Goal: Check status

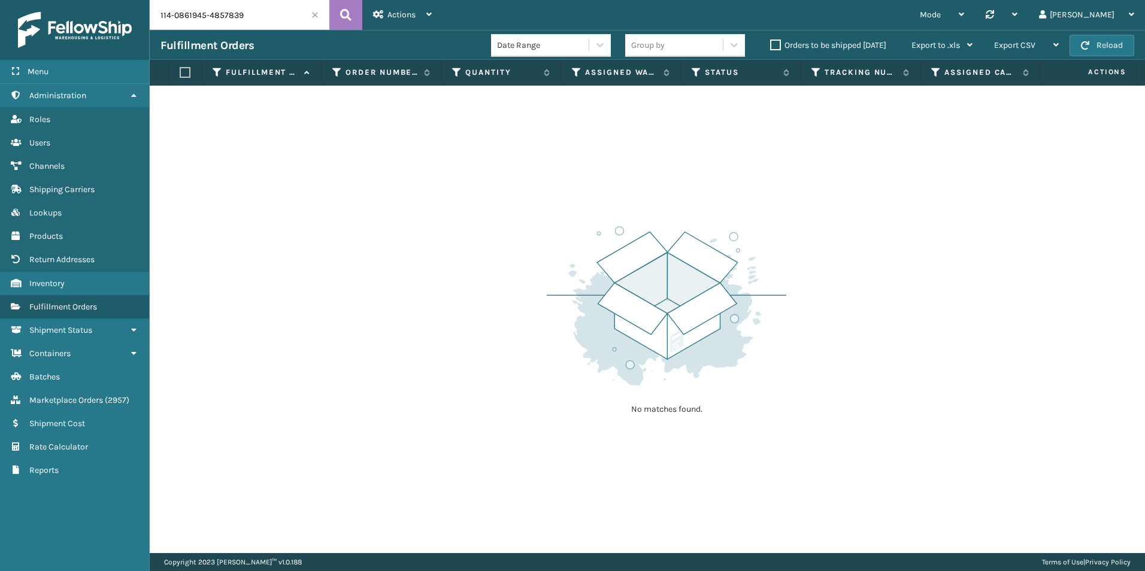
click at [256, 14] on input "114-0861945-4857839" at bounding box center [240, 15] width 180 height 30
click at [256, 16] on input "114-0861945-4857839" at bounding box center [240, 15] width 180 height 30
paste input "47078"
type input "47078"
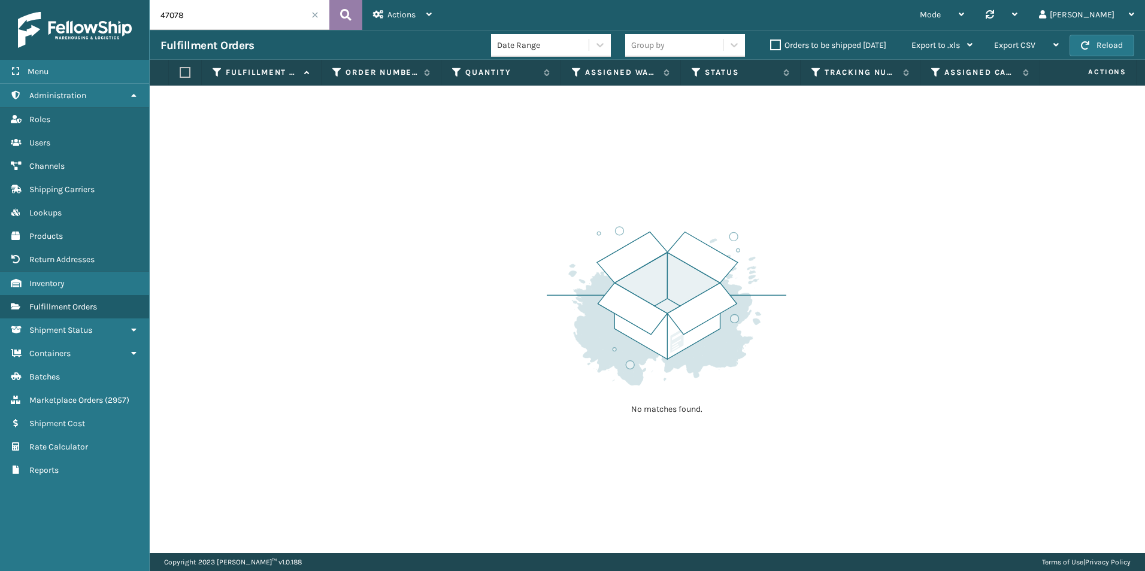
click at [351, 10] on icon at bounding box center [345, 15] width 11 height 18
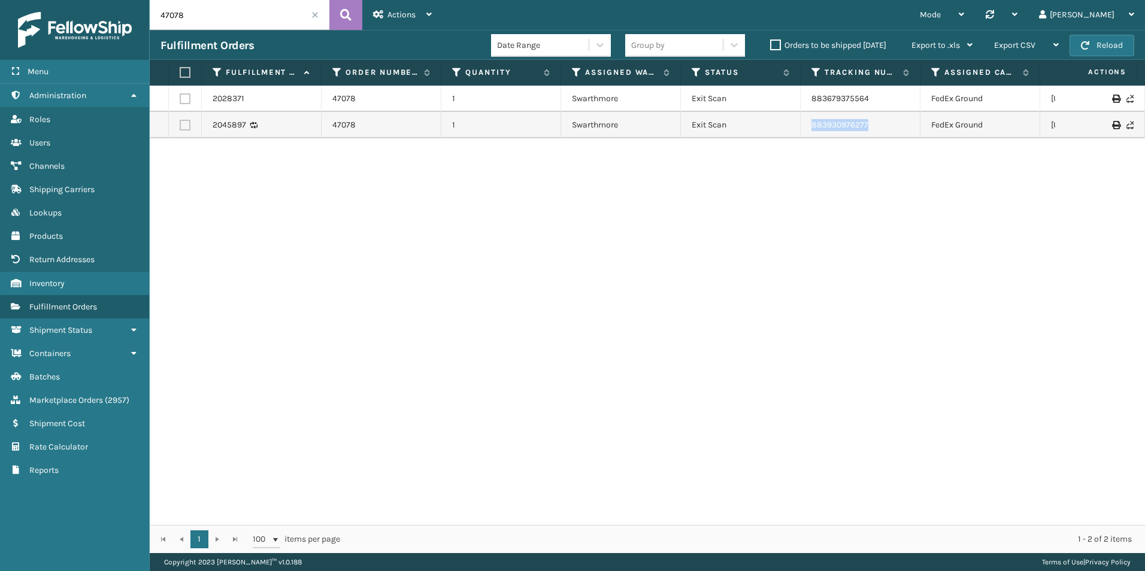
drag, startPoint x: 874, startPoint y: 119, endPoint x: 767, endPoint y: 125, distance: 106.8
click at [767, 125] on tr "2045897 47078 1 Swarthmore Exit Scan 883930976277 [GEOGRAPHIC_DATA][US_STATE]" at bounding box center [760, 125] width 1220 height 26
copy tr "883930976277"
drag, startPoint x: 371, startPoint y: 123, endPoint x: 311, endPoint y: 119, distance: 60.0
click at [311, 119] on tr "2045897 47078 1 Swarthmore Exit Scan 883930976277 [GEOGRAPHIC_DATA][US_STATE]" at bounding box center [760, 125] width 1220 height 26
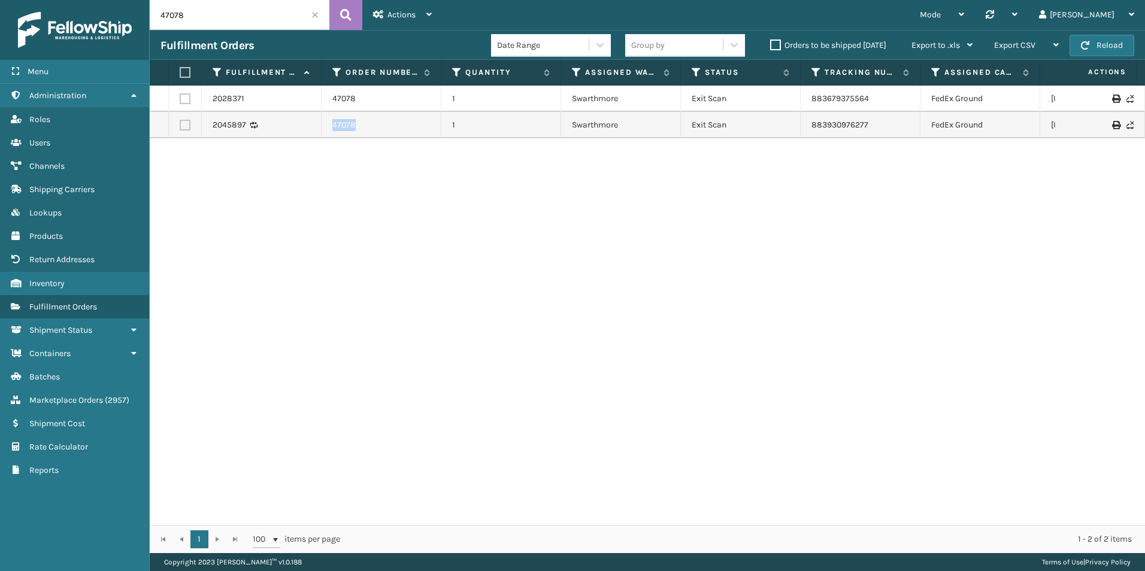
copy tr "47078"
